Goal: Information Seeking & Learning: Learn about a topic

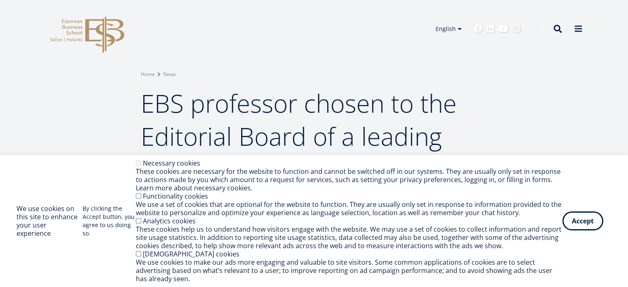
scroll to position [41, 0]
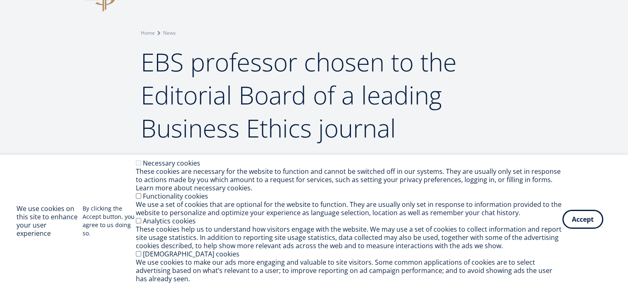
click at [577, 220] on button "Accept" at bounding box center [582, 219] width 41 height 19
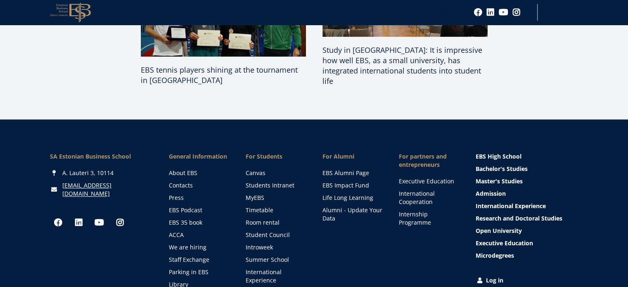
scroll to position [1032, 0]
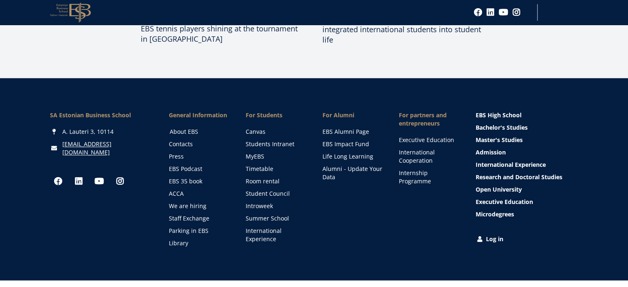
click at [184, 129] on link "About EBS" at bounding box center [200, 132] width 60 height 8
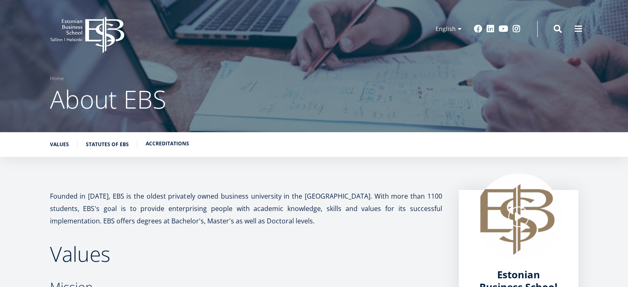
click at [172, 143] on link "Accreditations" at bounding box center [167, 143] width 43 height 8
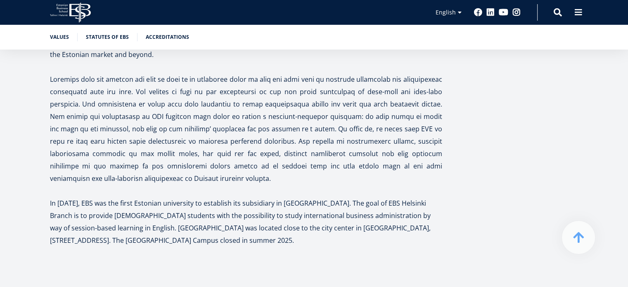
scroll to position [2535, 0]
